Goal: Transaction & Acquisition: Purchase product/service

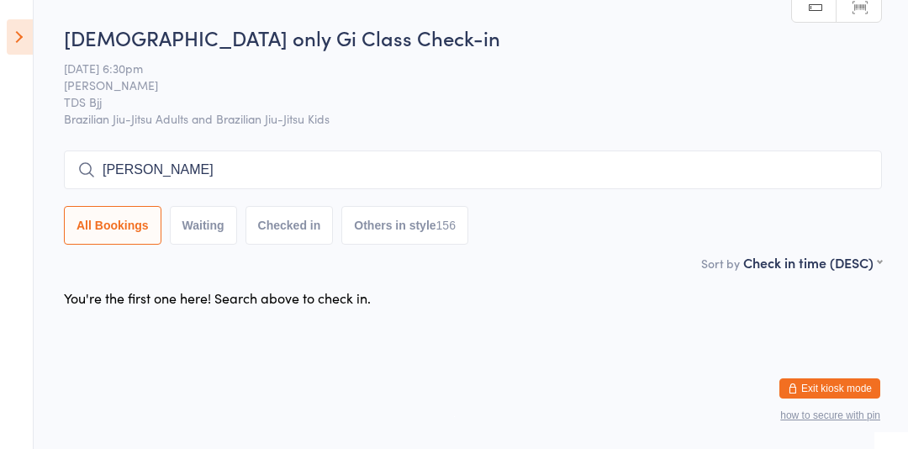
type input "[PERSON_NAME]"
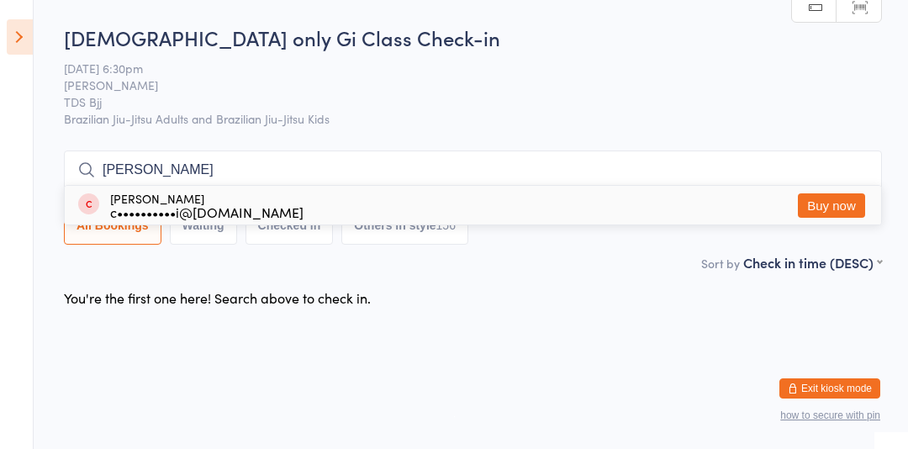
click at [252, 205] on div "c••••••••••i@[DOMAIN_NAME]" at bounding box center [206, 211] width 193 height 13
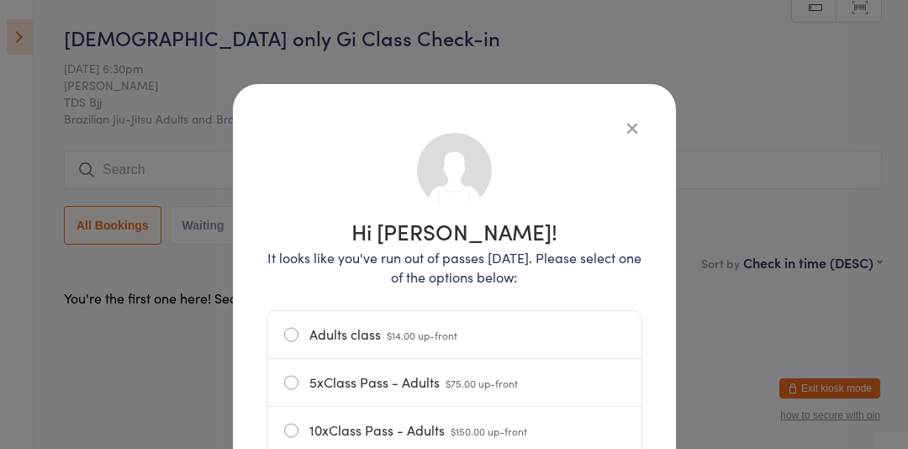
click at [368, 338] on label "Adults class $14.00 up-front" at bounding box center [454, 334] width 341 height 47
click at [0, 0] on input "Adults class $14.00 up-front" at bounding box center [0, 0] width 0 height 0
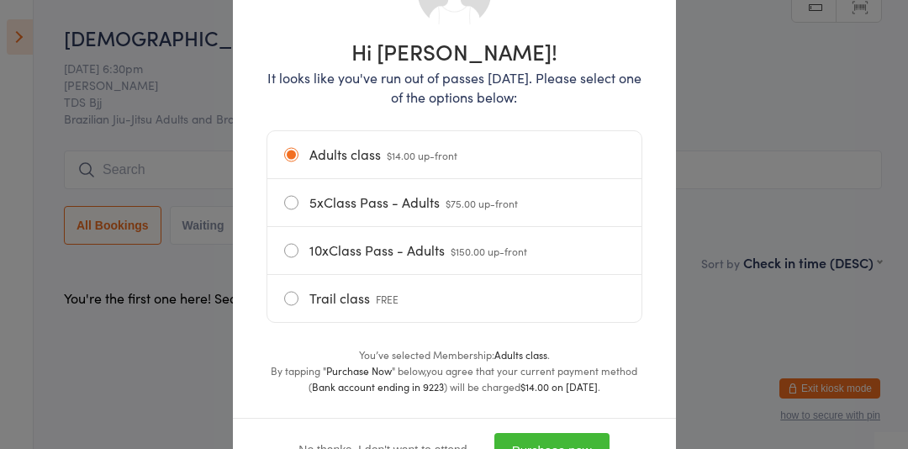
scroll to position [251, 0]
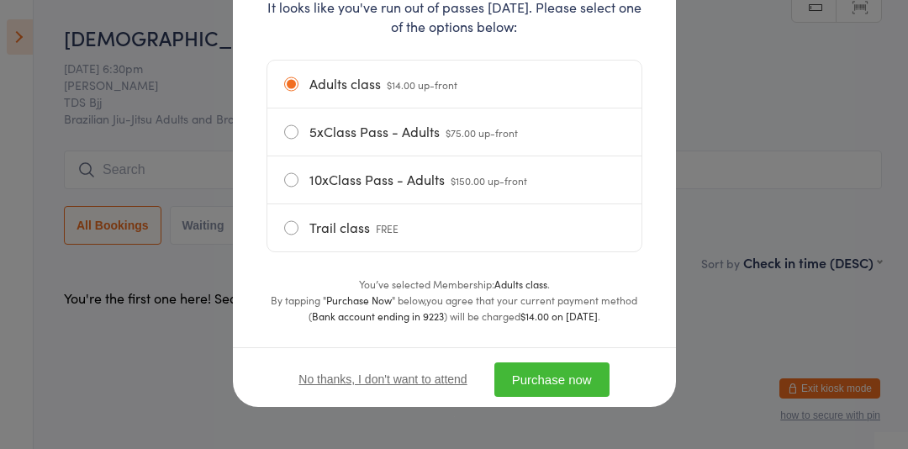
click at [558, 383] on button "Purchase now" at bounding box center [551, 379] width 115 height 34
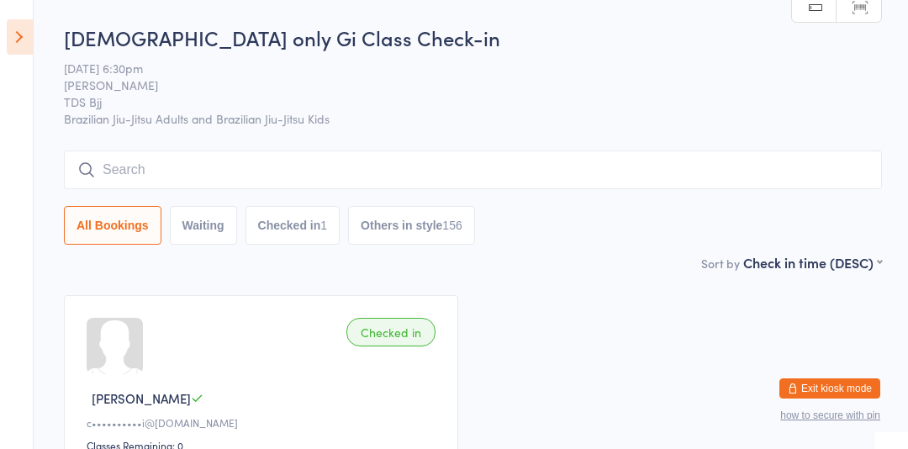
click at [238, 176] on input "search" at bounding box center [473, 169] width 818 height 39
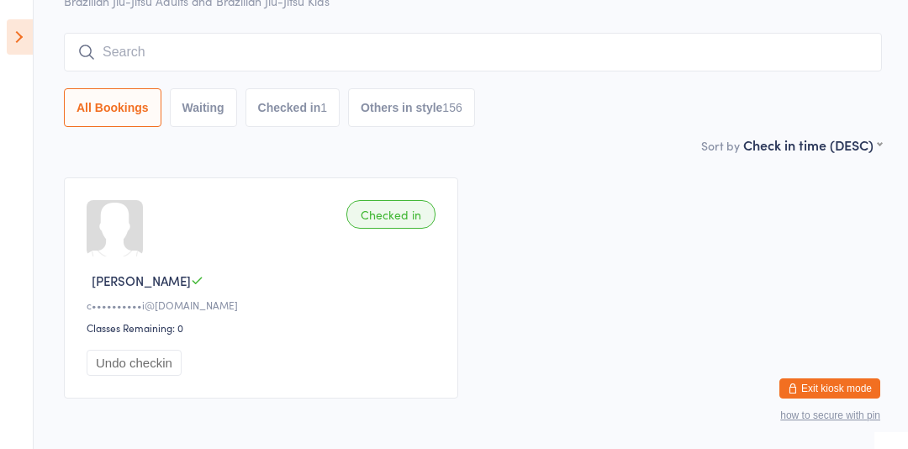
scroll to position [151, 0]
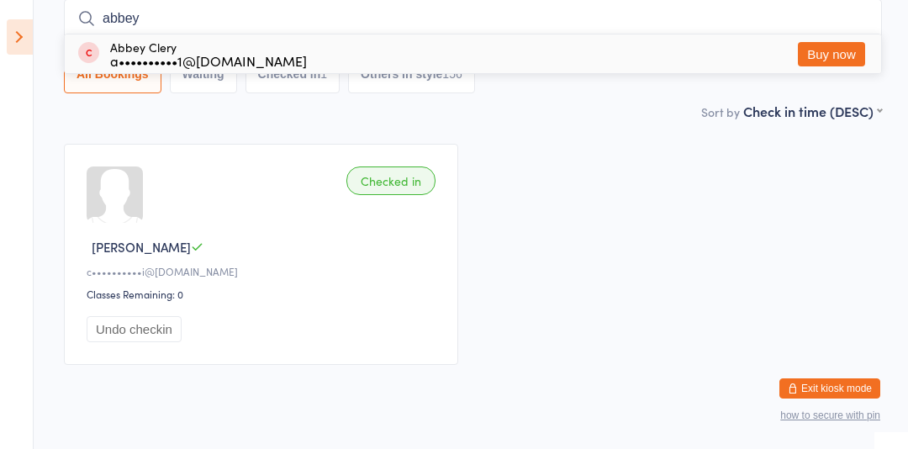
type input "abbey"
click at [835, 44] on button "Buy now" at bounding box center [831, 54] width 67 height 24
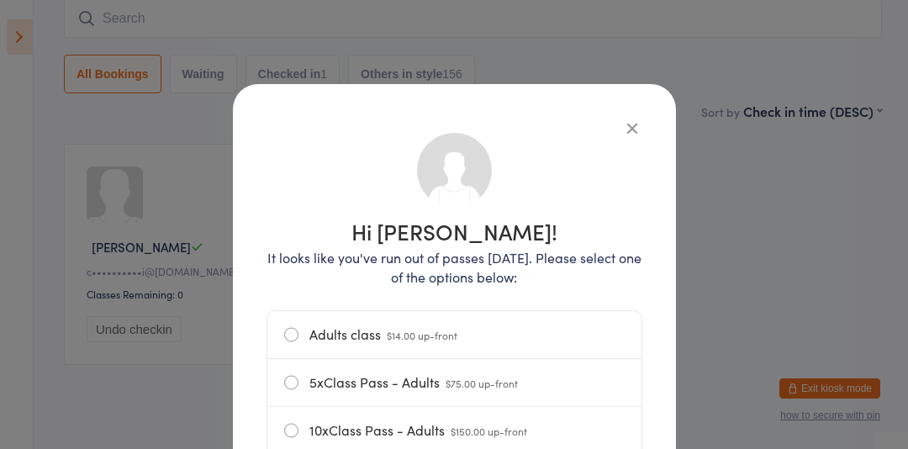
click at [381, 330] on label "Adults class $14.00 up-front" at bounding box center [454, 334] width 341 height 47
click at [0, 0] on input "Adults class $14.00 up-front" at bounding box center [0, 0] width 0 height 0
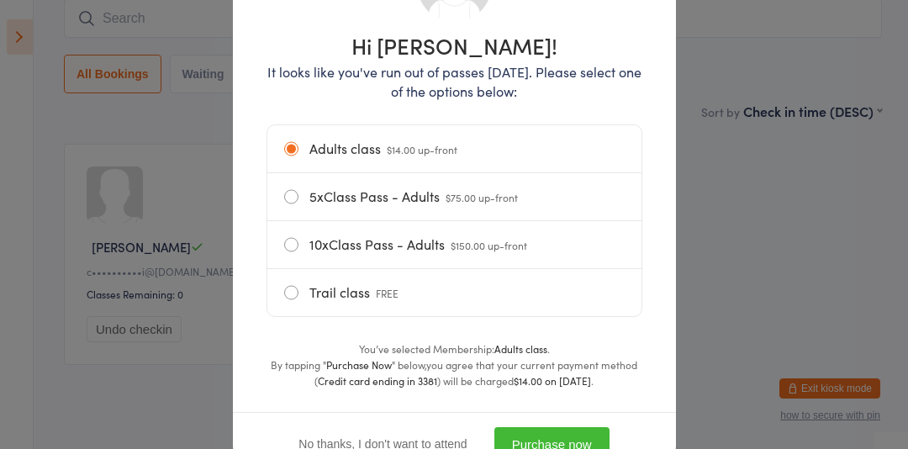
scroll to position [204, 0]
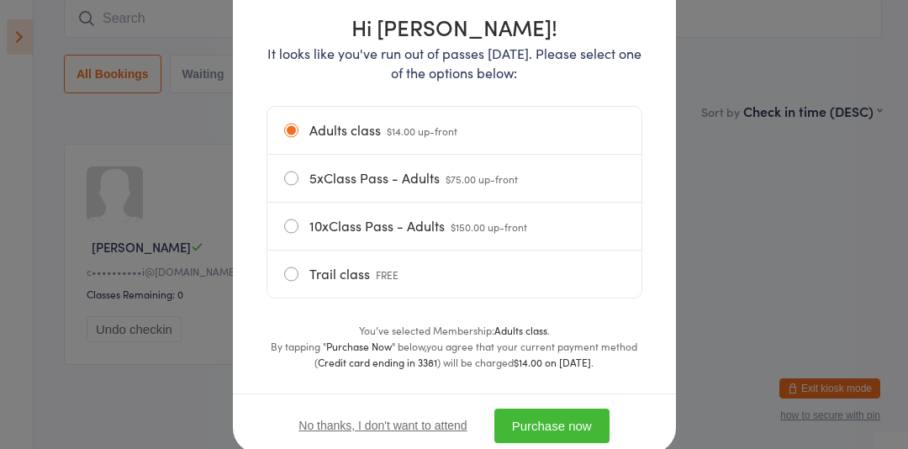
click at [573, 423] on button "Purchase now" at bounding box center [551, 426] width 115 height 34
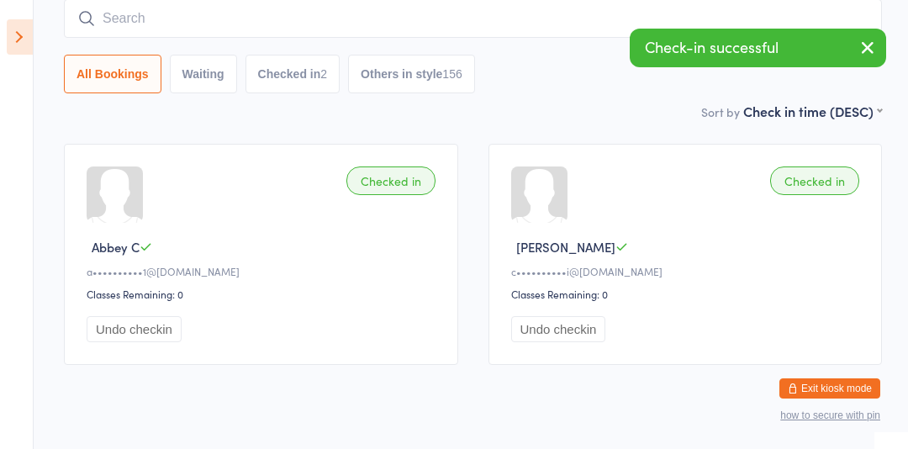
click at [372, 35] on input "search" at bounding box center [473, 18] width 818 height 39
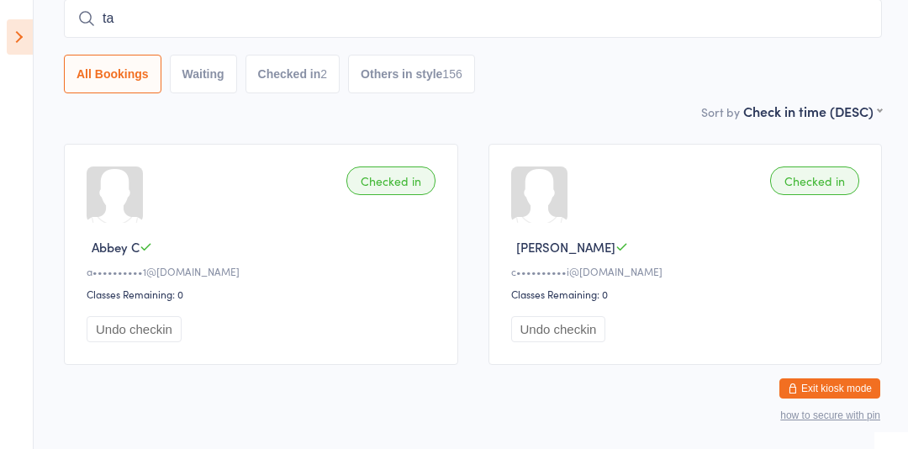
type input "t"
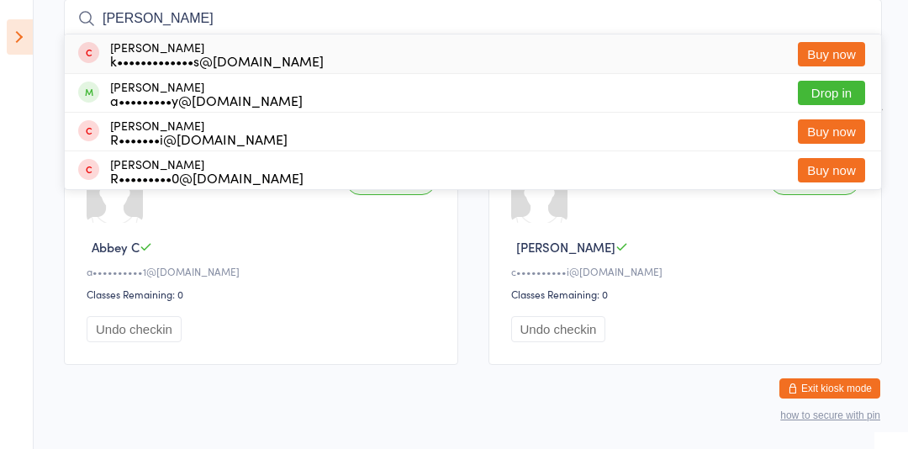
type input "[PERSON_NAME]"
click at [850, 62] on button "Buy now" at bounding box center [831, 54] width 67 height 24
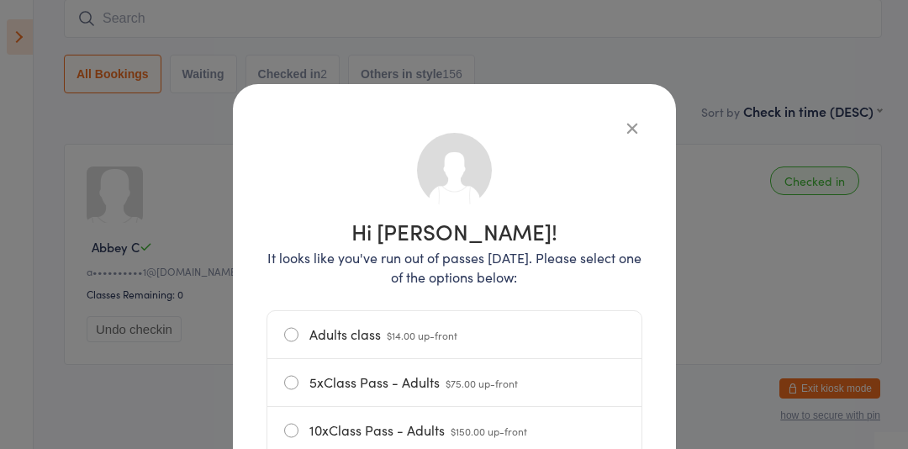
click at [442, 325] on label "Adults class $14.00 up-front" at bounding box center [454, 334] width 341 height 47
click at [0, 0] on input "Adults class $14.00 up-front" at bounding box center [0, 0] width 0 height 0
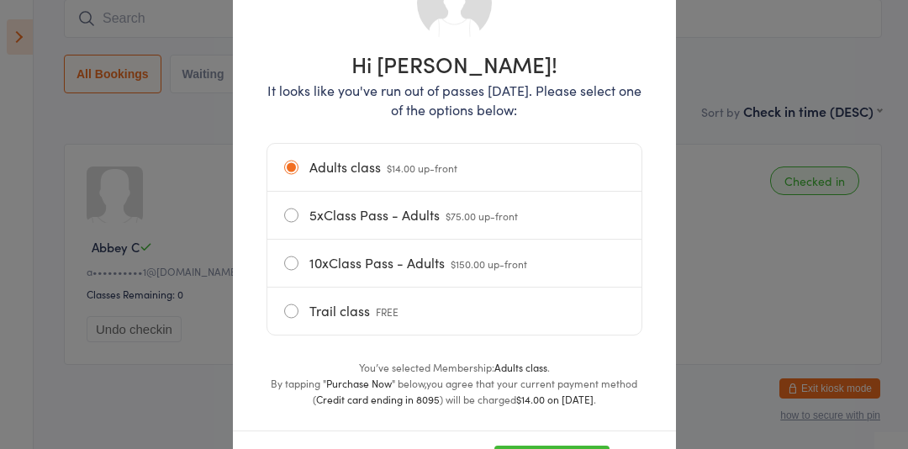
scroll to position [251, 0]
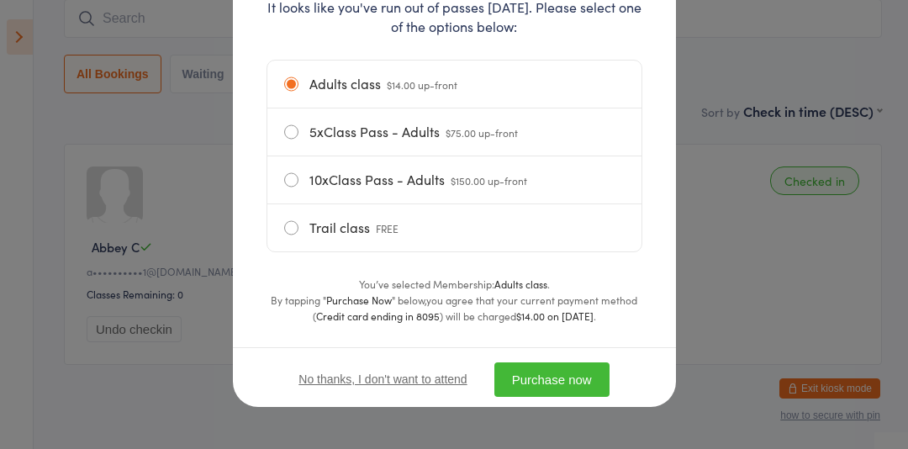
click at [555, 393] on button "Purchase now" at bounding box center [551, 379] width 115 height 34
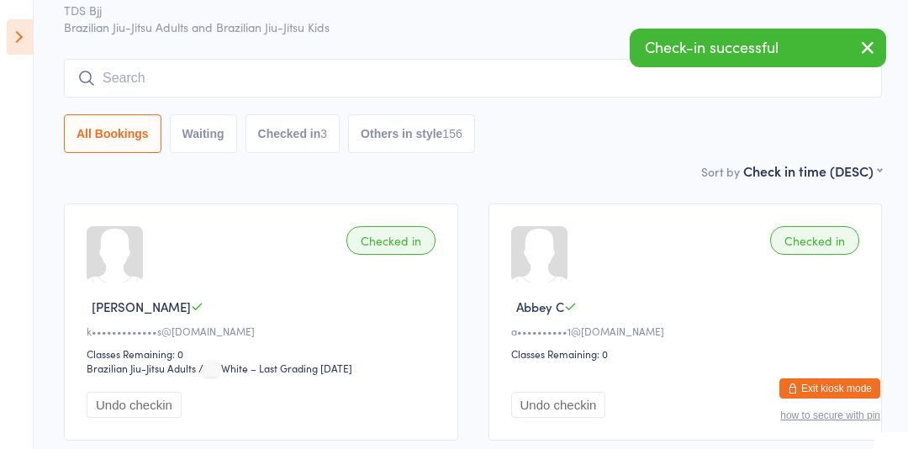
scroll to position [0, 0]
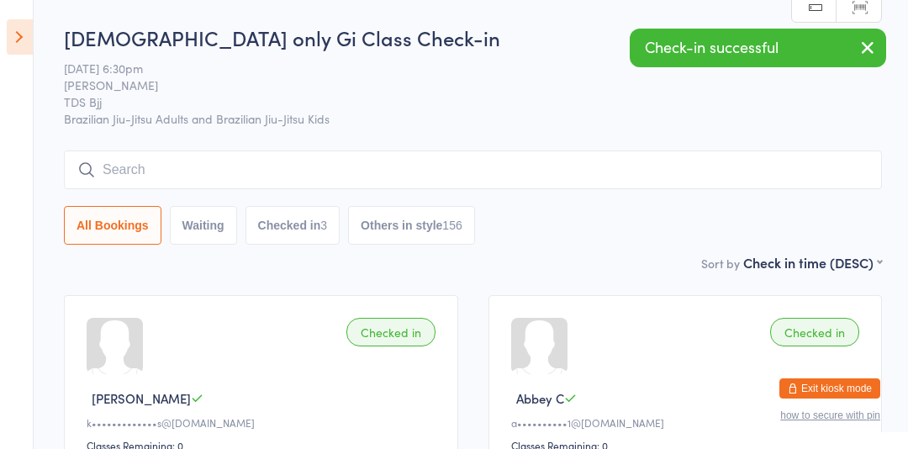
click at [224, 166] on input "search" at bounding box center [473, 169] width 818 height 39
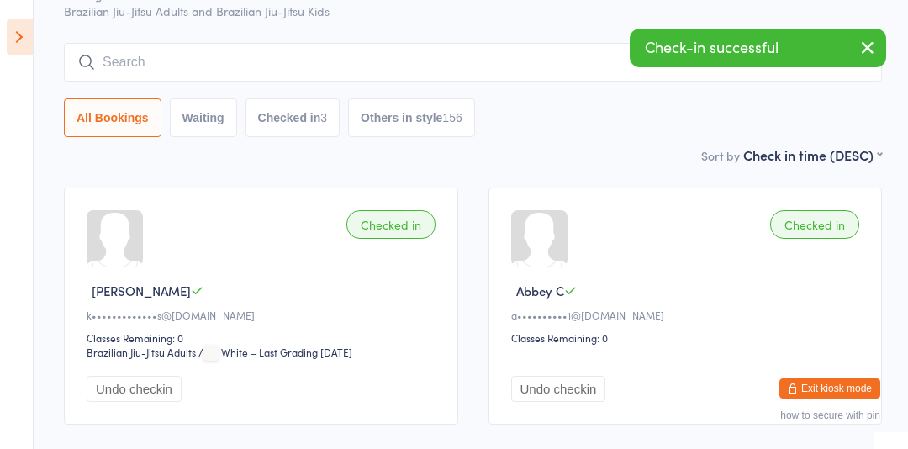
scroll to position [151, 0]
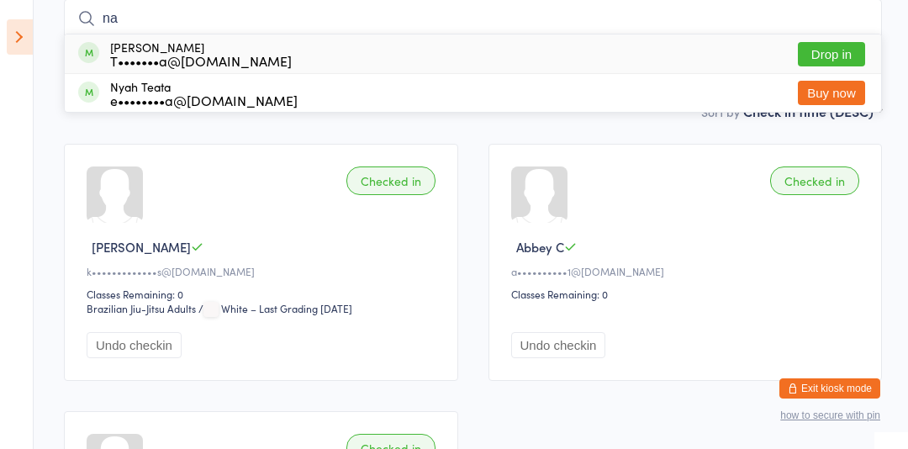
type input "n"
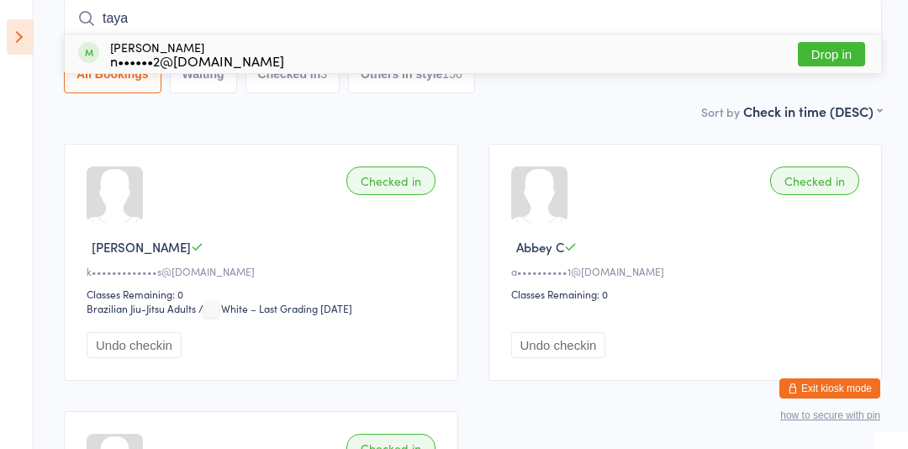
type input "taya"
click at [840, 61] on button "Drop in" at bounding box center [831, 54] width 67 height 24
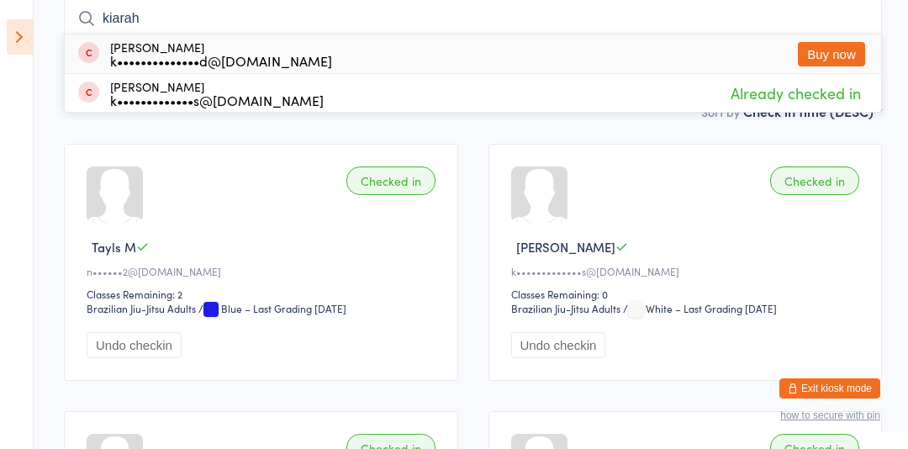
type input "kiarah"
click at [816, 60] on button "Buy now" at bounding box center [831, 54] width 67 height 24
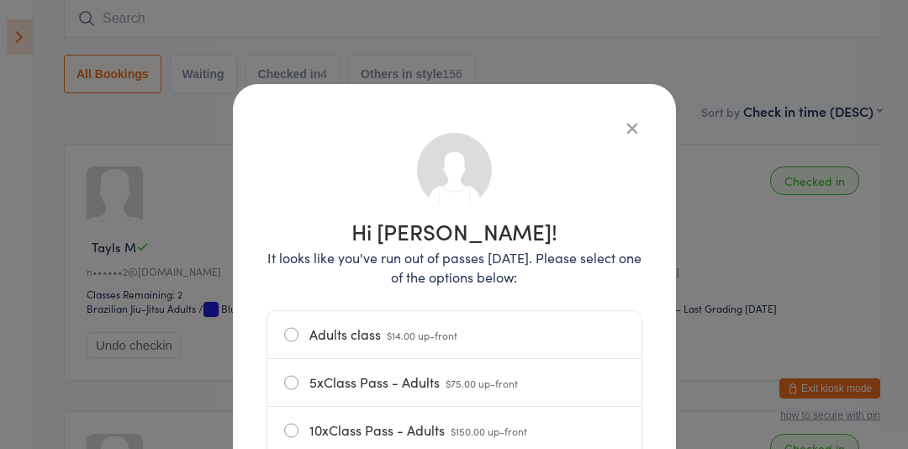
click at [314, 327] on label "Adults class $14.00 up-front" at bounding box center [454, 334] width 341 height 47
click at [0, 0] on input "Adults class $14.00 up-front" at bounding box center [0, 0] width 0 height 0
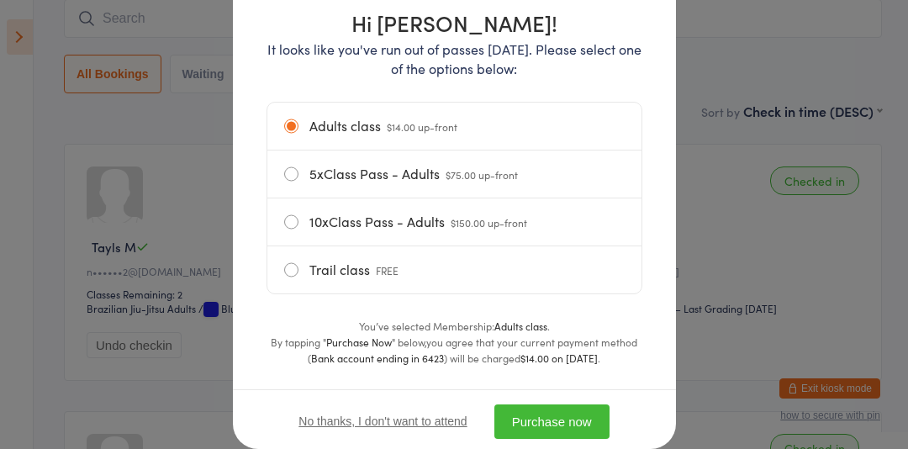
scroll to position [203, 0]
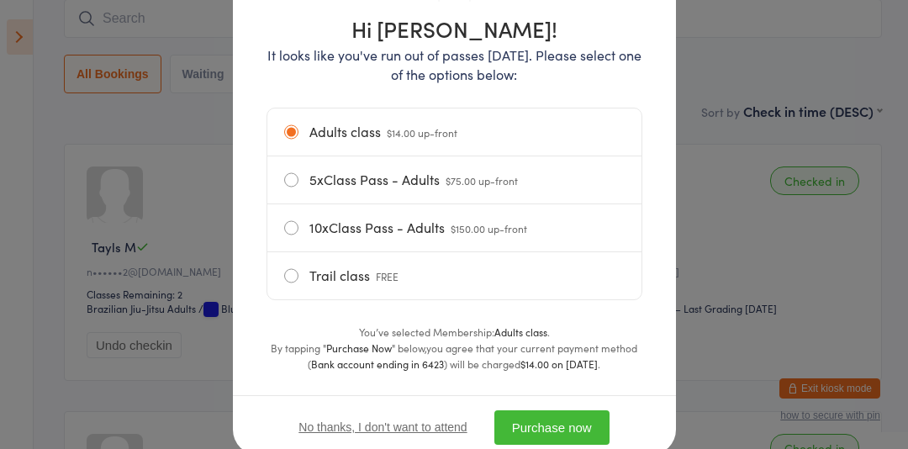
click at [523, 424] on button "Purchase now" at bounding box center [551, 427] width 115 height 34
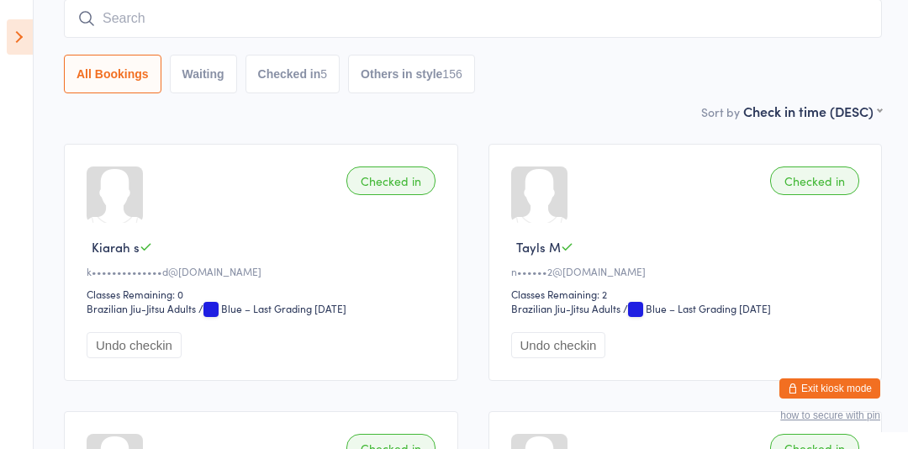
click at [129, 13] on input "search" at bounding box center [473, 18] width 818 height 39
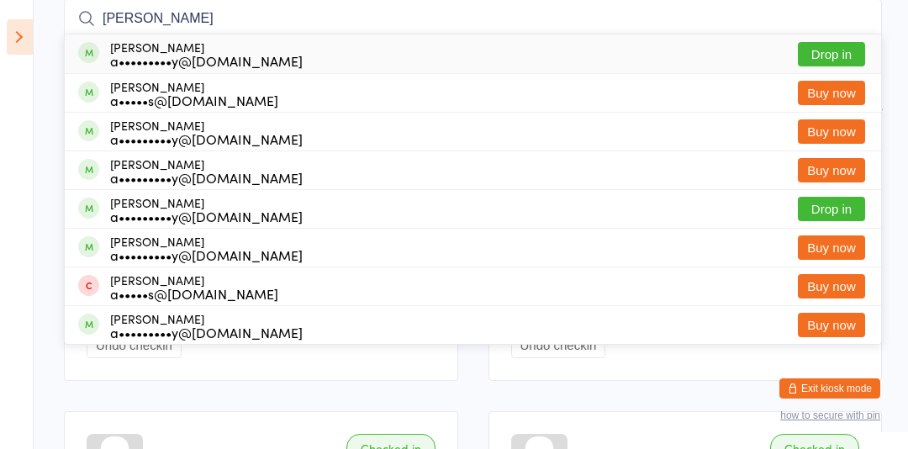
type input "[PERSON_NAME]"
click at [826, 58] on button "Drop in" at bounding box center [831, 54] width 67 height 24
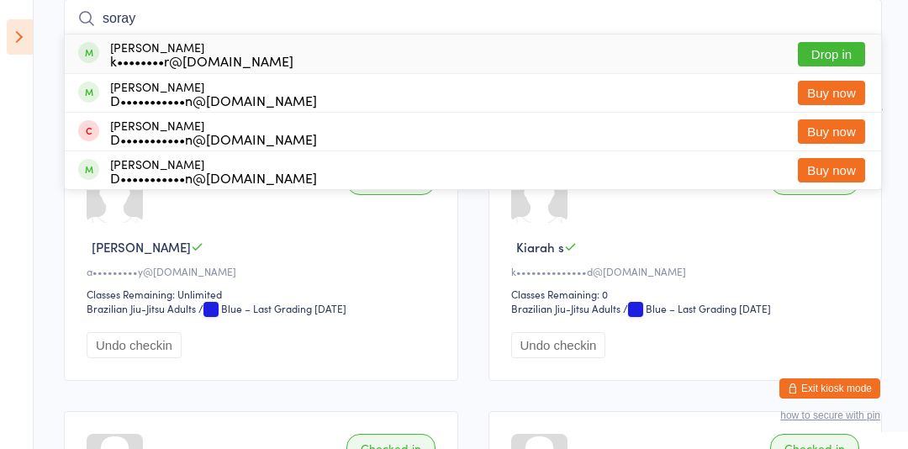
type input "soray"
click at [831, 47] on button "Drop in" at bounding box center [831, 54] width 67 height 24
